Goal: Task Accomplishment & Management: Use online tool/utility

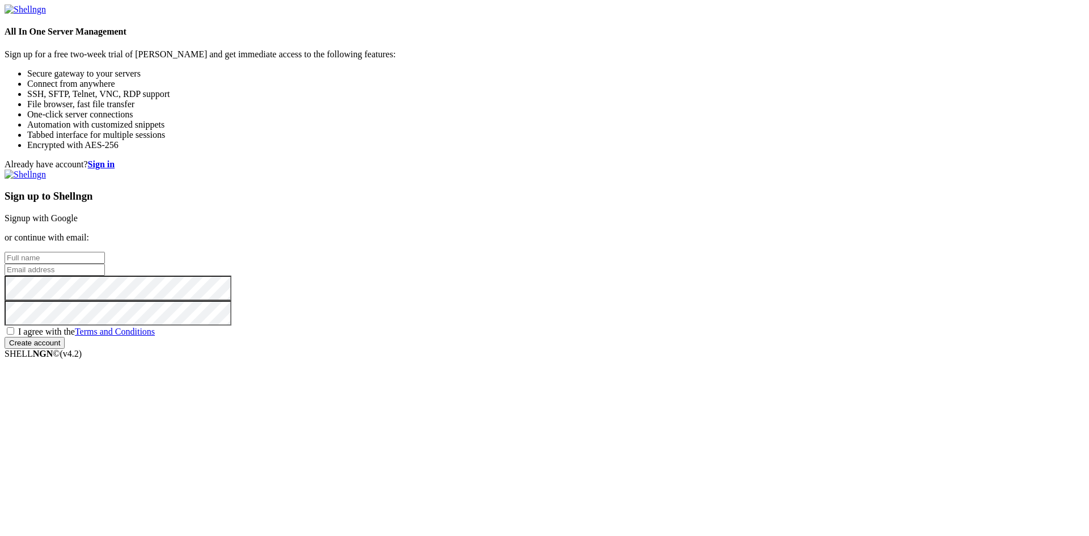
click at [78, 213] on link "Signup with Google" at bounding box center [41, 218] width 73 height 10
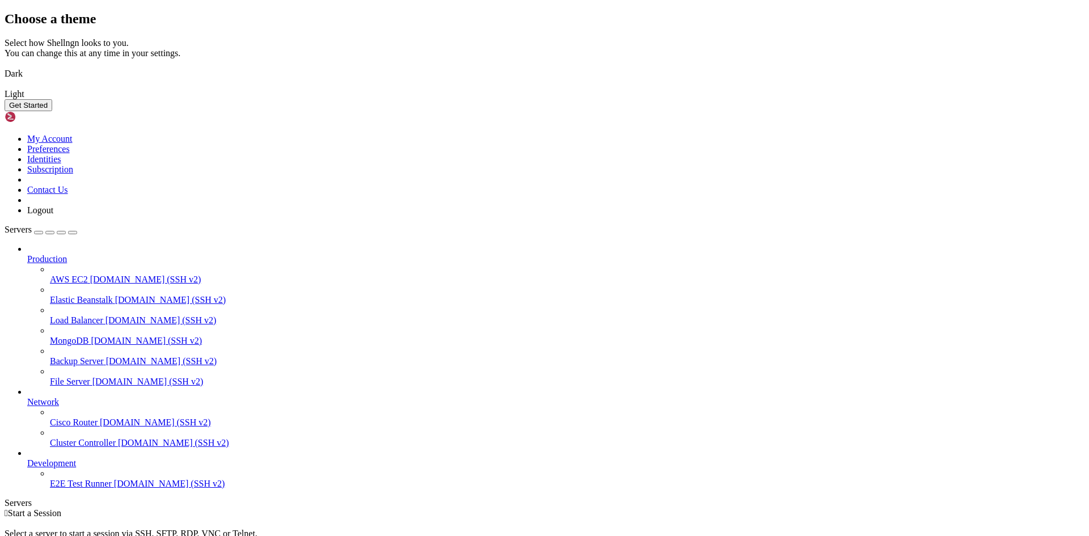
click at [5, 66] on img at bounding box center [5, 66] width 0 height 0
click at [52, 111] on button "Get Started" at bounding box center [29, 105] width 48 height 12
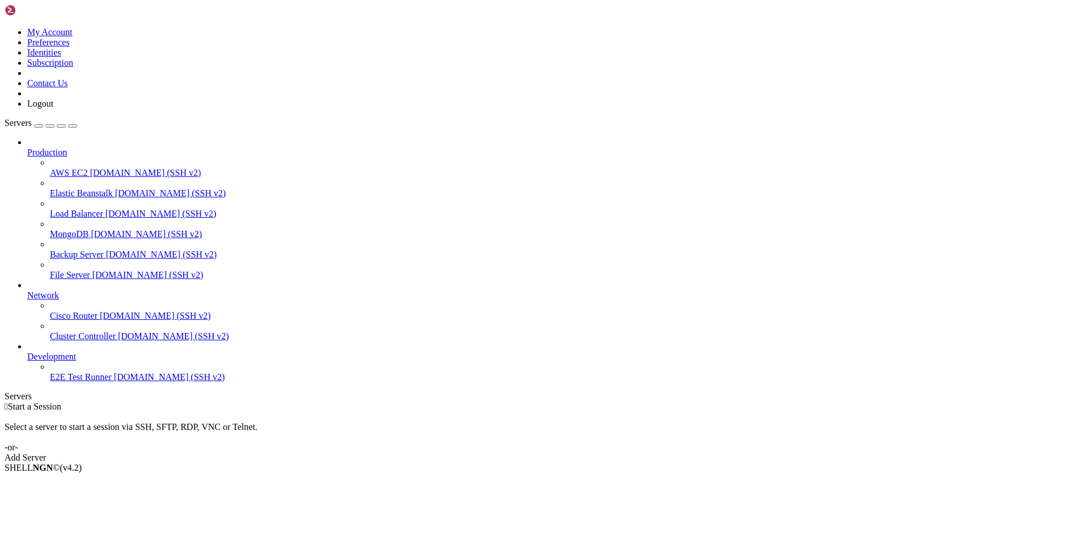
click at [615, 452] on link "Add Server" at bounding box center [545, 457] width 1080 height 10
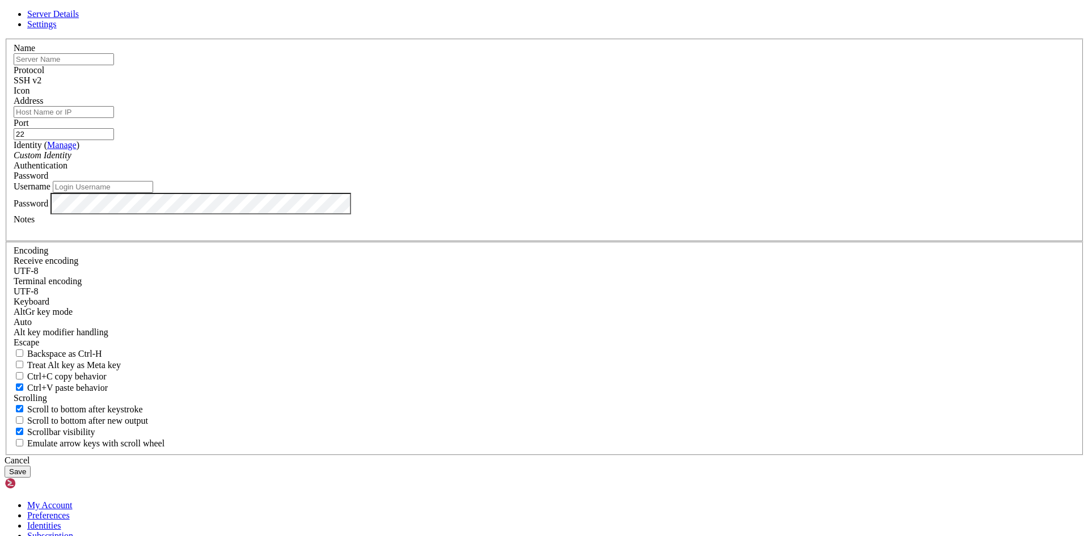
click at [114, 65] on input "text" at bounding box center [64, 59] width 100 height 12
type input "santotomascloud"
type input "UbuntuST"
click at [43, 105] on label "Address" at bounding box center [28, 101] width 29 height 10
click at [114, 118] on input "Address" at bounding box center [64, 112] width 100 height 12
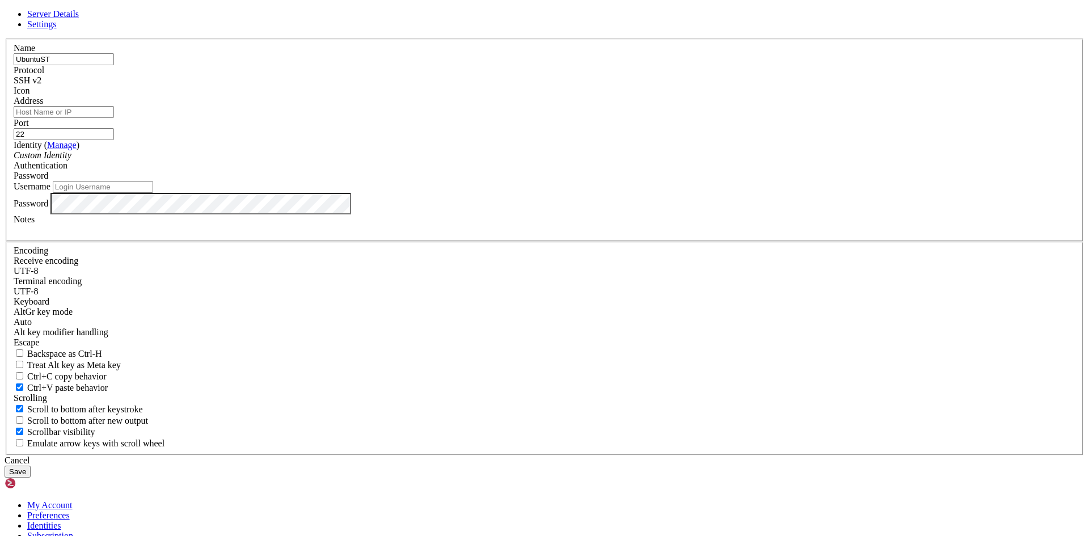
click at [114, 118] on input "Address" at bounding box center [64, 112] width 100 height 12
paste input "[TECHNICAL_ID]"
type input "[TECHNICAL_ID]"
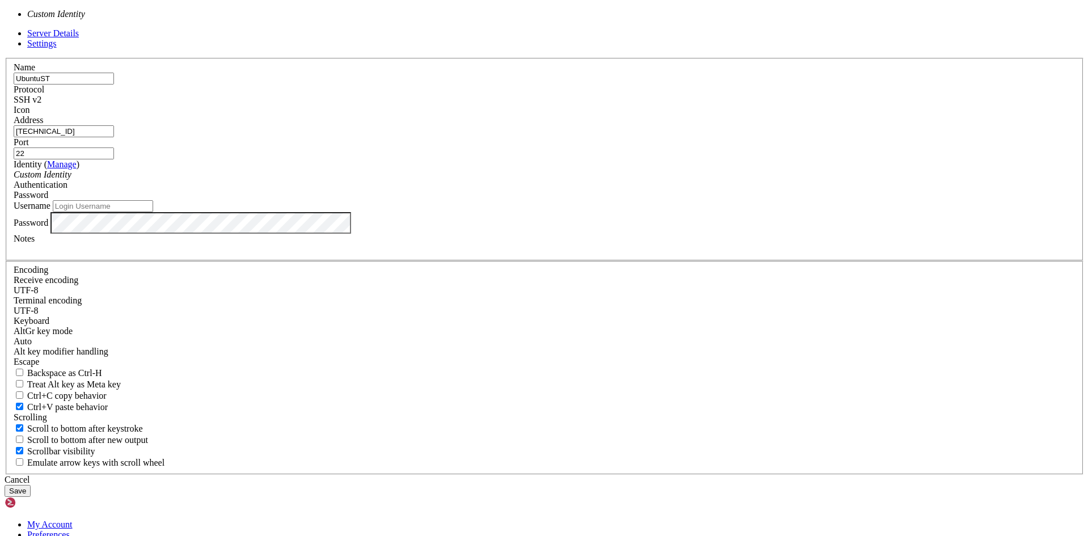
click at [515, 180] on div "Custom Identity" at bounding box center [544, 175] width 1061 height 10
click at [510, 180] on div "Custom Identity" at bounding box center [544, 175] width 1061 height 10
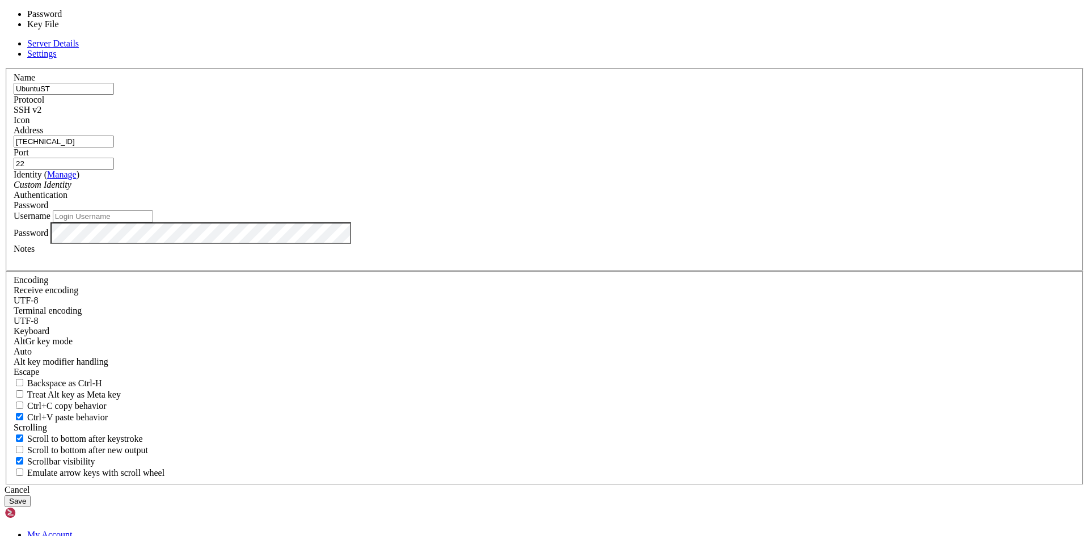
click at [617, 210] on div "Password" at bounding box center [544, 205] width 1061 height 10
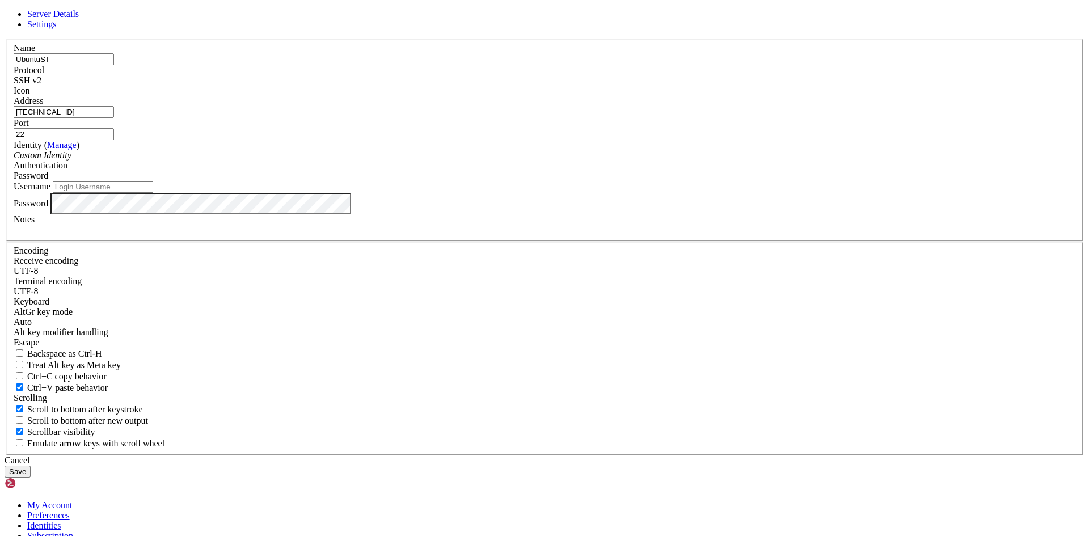
click at [617, 181] on div "Password" at bounding box center [544, 176] width 1061 height 10
click at [153, 193] on input "Username" at bounding box center [103, 187] width 100 height 12
type input "lbilbao"
click at [31, 466] on button "Save" at bounding box center [18, 472] width 26 height 12
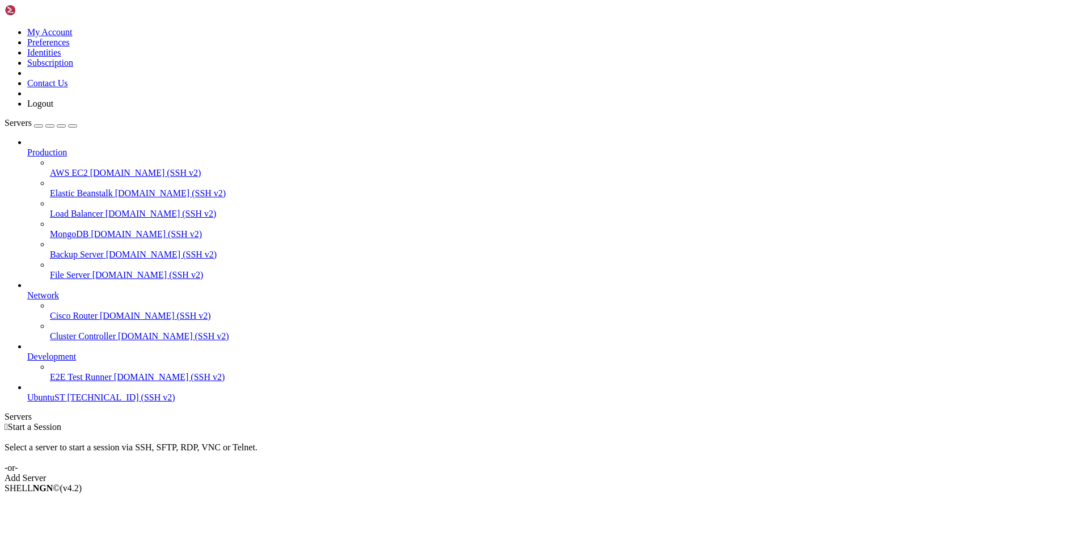
click at [65, 402] on span "UbuntuST" at bounding box center [45, 397] width 37 height 10
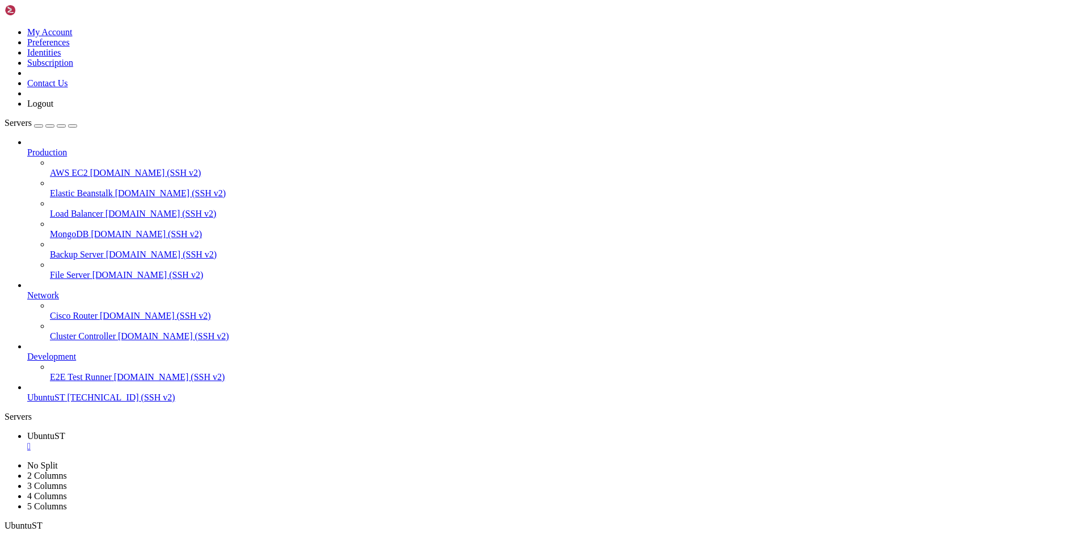
scroll to position [521, 0]
drag, startPoint x: 64, startPoint y: 736, endPoint x: 101, endPoint y: 741, distance: 37.8
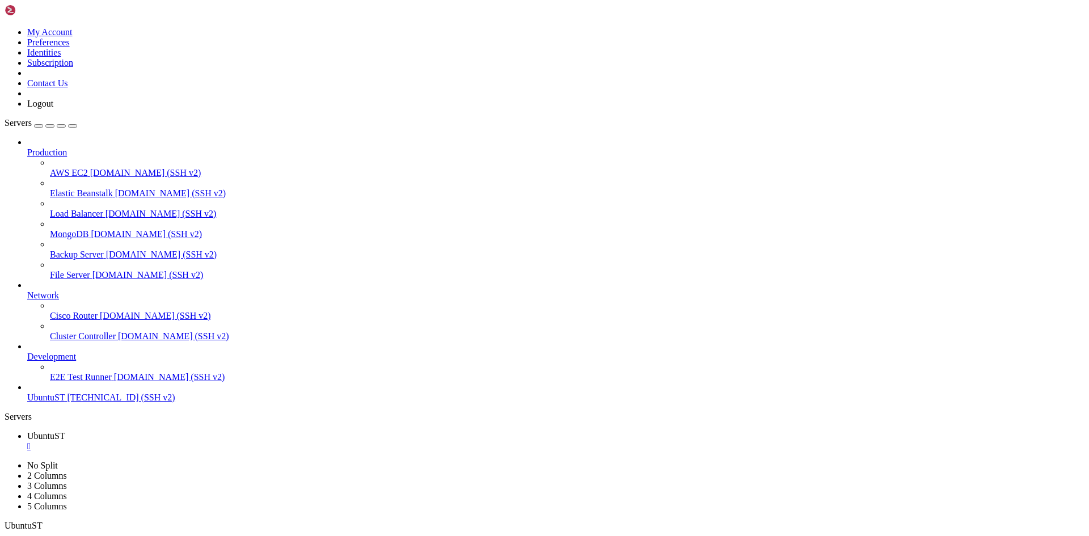
scroll to position [530, 0]
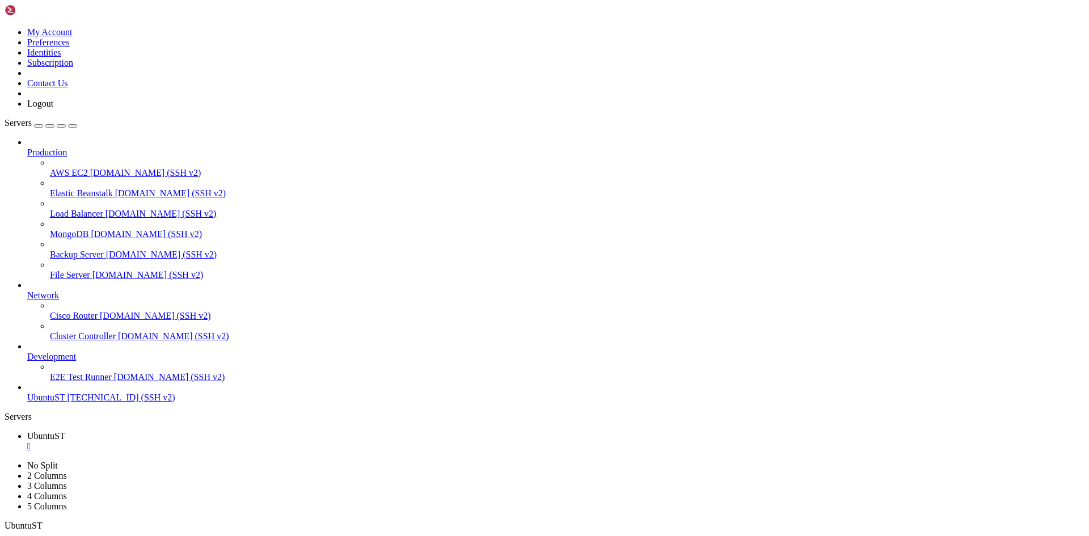
scroll to position [3634, 0]
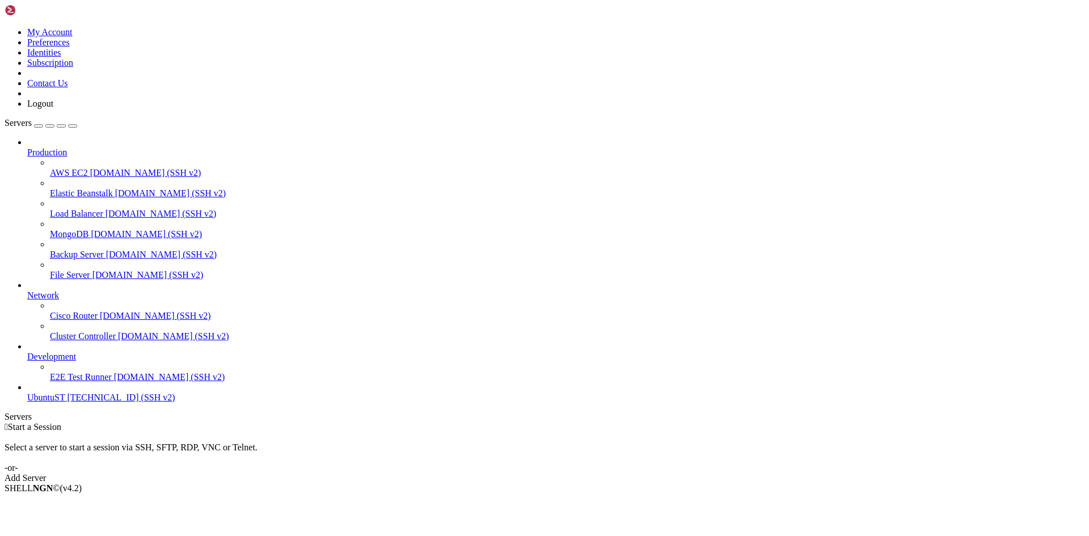
click at [50, 402] on span "UbuntuST" at bounding box center [45, 397] width 37 height 10
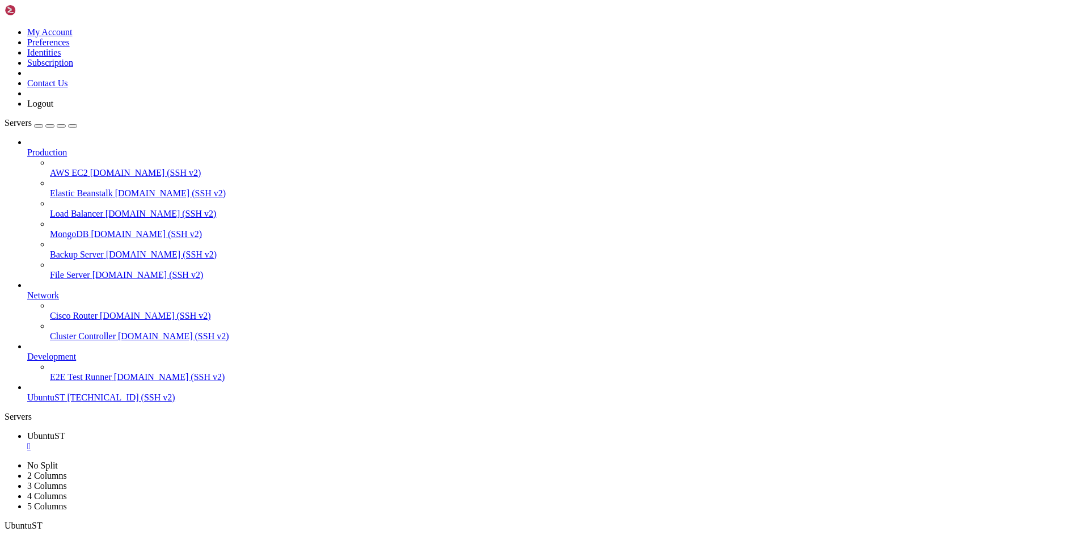
scroll to position [1359, 0]
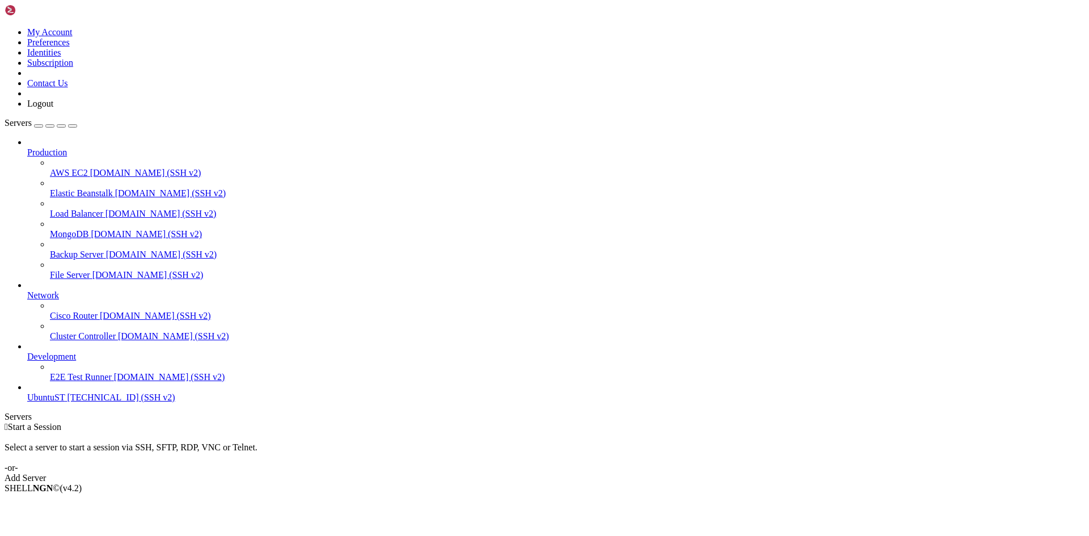
click at [27, 392] on icon at bounding box center [27, 392] width 0 height 0
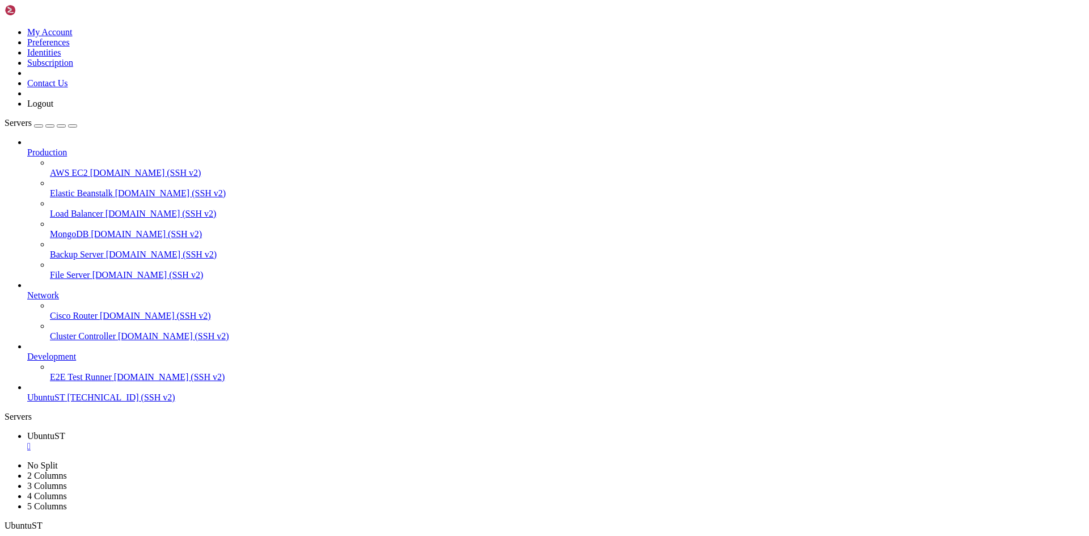
scroll to position [328, 0]
